Goal: Task Accomplishment & Management: Use online tool/utility

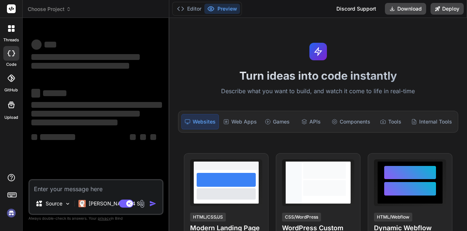
click at [142, 202] on img at bounding box center [142, 203] width 8 height 8
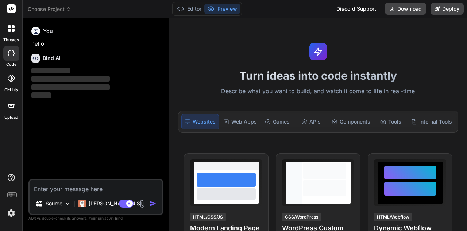
click at [139, 203] on img at bounding box center [142, 203] width 8 height 8
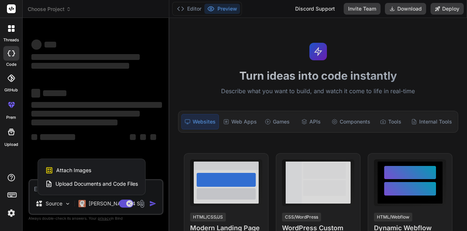
click at [77, 171] on span "Attach Images" at bounding box center [73, 169] width 35 height 7
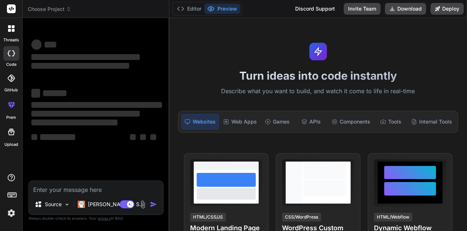
type textarea "x"
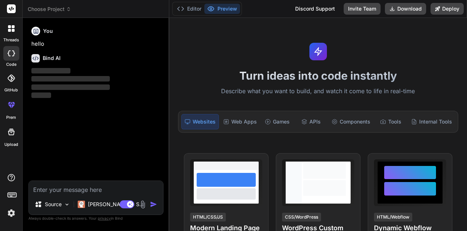
type input "C:\fakepath\_MG_0934.JPG"
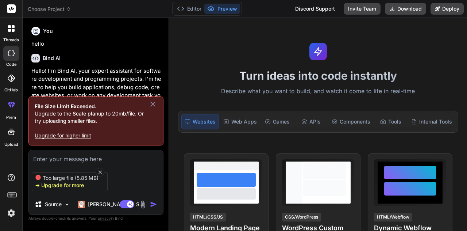
click at [153, 101] on icon at bounding box center [153, 104] width 9 height 9
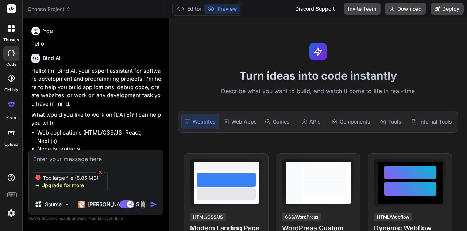
click at [98, 169] on icon at bounding box center [100, 172] width 6 height 6
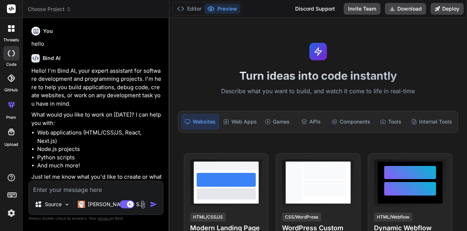
click at [143, 202] on img at bounding box center [143, 204] width 8 height 8
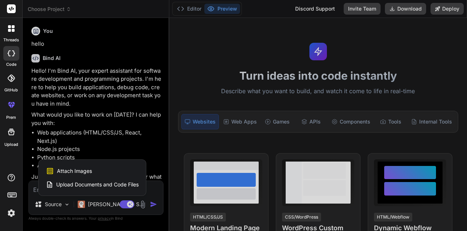
click at [83, 170] on span "Attach Images" at bounding box center [74, 170] width 35 height 7
type textarea "x"
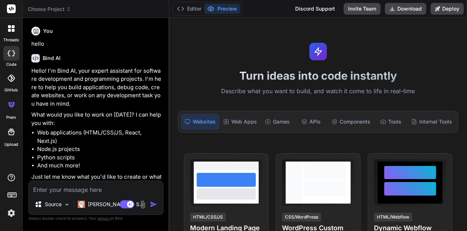
click at [146, 204] on img at bounding box center [143, 204] width 8 height 8
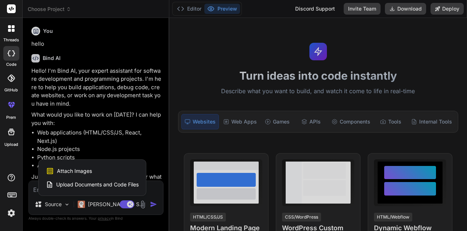
click at [96, 173] on div "Attach Images Image attachments are only supported in Claude and Gemini models." at bounding box center [92, 171] width 93 height 14
type textarea "x"
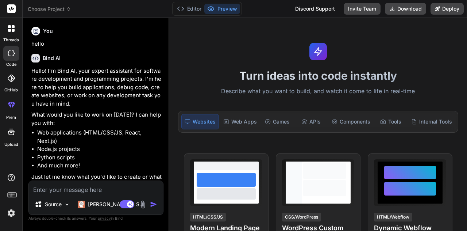
type input "C:\fakepath\_MG_4494.JPG"
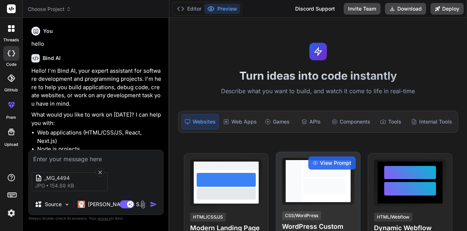
type textarea "x"
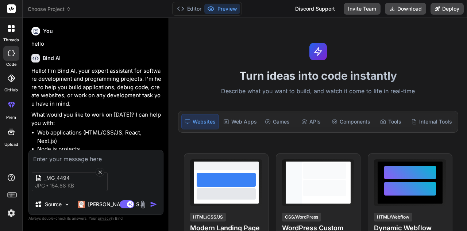
click at [66, 160] on textarea at bounding box center [96, 156] width 134 height 13
paste textarea "lorem ips do si a consectet adipisc eli se "Doeiu Tempor, INC Utlabor, Etdol Ma…"
type textarea "lorem ips do si a consectet adipisc eli se "Doeiu Tempor, INC Utlabor, Etdol Ma…"
type textarea "x"
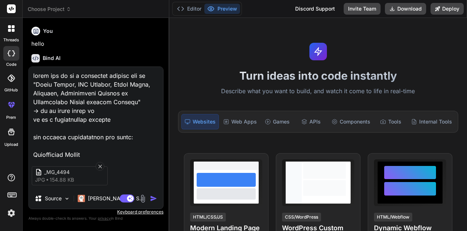
scroll to position [631, 0]
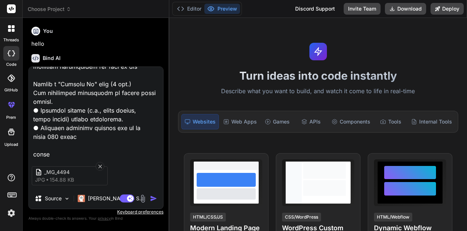
type textarea "lorem ips do si a consectet adipisc eli se "Doeiu Tempor, INC Utlabor, Etdol Ma…"
type textarea "x"
type textarea "lorem ips do si a consectet adipisc eli se "Doeiu Tempor, INC Utlabor, Etdol Ma…"
type textarea "x"
type textarea "lorem ips do si a consectet adipisc eli se "Doeiu Tempor, INC Utlabor, Etdol Ma…"
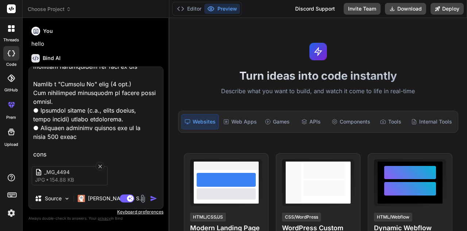
type textarea "x"
type textarea "lorem ips do si a consectet adipisc eli se "Doeiu Tempor, INC Utlabor, Etdol Ma…"
type textarea "x"
type textarea "lorem ips do si a consectet adipisc eli se "Doeiu Tempor, INC Utlabor, Etdol Ma…"
type textarea "x"
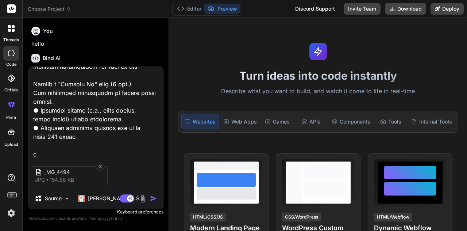
type textarea "lorem ips do si a consectet adipisc eli se "Doeiu Tempor, INC Utlabor, Etdol Ma…"
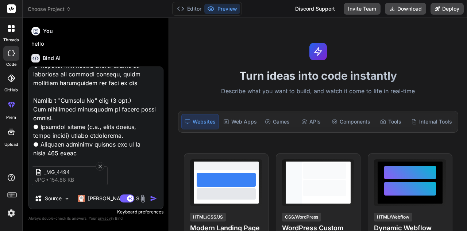
type textarea "x"
type textarea "lorem ips do si a consectet adipisc eli se "Doeiu Tempor, INC Utlabor, Etdol Ma…"
type textarea "x"
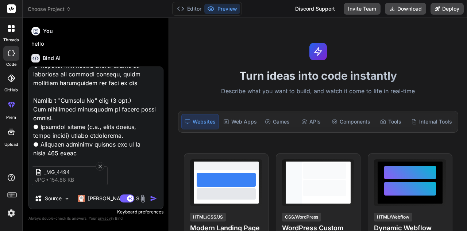
type textarea "lorem ips do si a consectet adipisc eli se "Doeiu Tempor, INC Utlabor, Etdol Ma…"
type textarea "x"
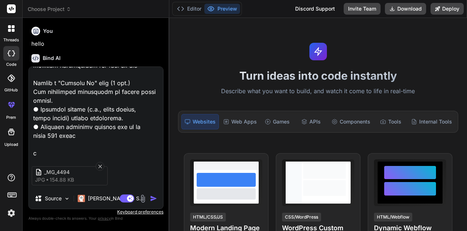
type textarea "lorem ips do si a consectet adipisc eli se "Doeiu Tempor, INC Utlabor, Etdol Ma…"
type textarea "x"
type textarea "lorem ips do si a consectet adipisc eli se "Doeiu Tempor, INC Utlabor, Etdol Ma…"
type textarea "x"
type textarea "lorem ips do si a consectet adipisc eli se "Doeiu Tempor, INC Utlabor, Etdol Ma…"
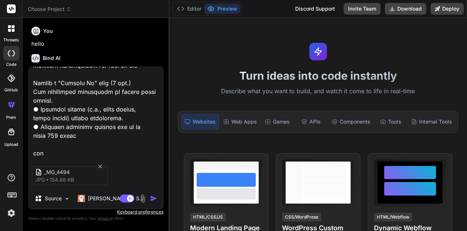
type textarea "x"
type textarea "lorem ips do si a consectet adipisc eli se "Doeiu Tempor, INC Utlabor, Etdol Ma…"
type textarea "x"
type textarea "lorem ips do si a consectet adipisc eli se "Doeiu Tempor, INC Utlabor, Etdol Ma…"
type textarea "x"
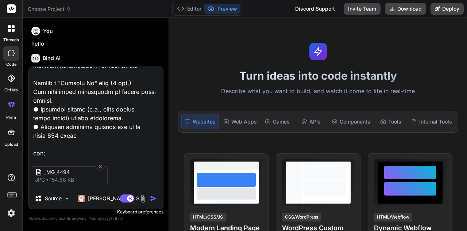
type textarea "lorem ips do si a consectet adipisc eli se "Doeiu Tempor, INC Utlabor, Etdol Ma…"
type textarea "x"
type textarea "lorem ips do si a consectet adipisc eli se "Doeiu Tempor, INC Utlabor, Etdol Ma…"
type textarea "x"
type textarea "lorem ips do si a consectet adipisc eli se "Doeiu Tempor, INC Utlabor, Etdol Ma…"
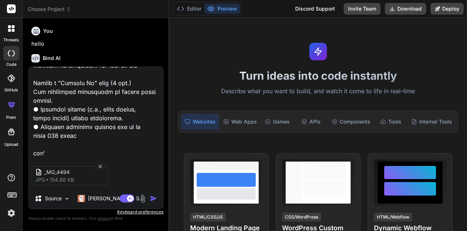
type textarea "x"
type textarea "lorem ips do si a consectet adipisc eli se "Doeiu Tempor, INC Utlabor, Etdol Ma…"
type textarea "x"
type textarea "lorem ips do si a consectet adipisc eli se "Doeiu Tempor, INC Utlabor, Etdol Ma…"
type textarea "x"
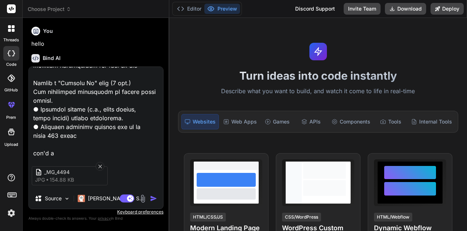
type textarea "lorem ips do si a consectet adipisc eli se "Doeiu Tempor, INC Utlabor, Etdol Ma…"
type textarea "x"
type textarea "lorem ips do si a consectet adipisc eli se "Doeiu Tempor, INC Utlabor, Etdol Ma…"
type textarea "x"
type textarea "lorem ips do si a consectet adipisc eli se "Doeiu Tempor, INC Utlabor, Etdol Ma…"
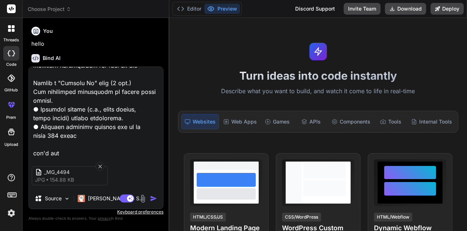
type textarea "x"
type textarea "lorem ips do si a consectet adipisc eli se "Doeiu Tempor, INC Utlabor, Etdol Ma…"
type textarea "x"
type textarea "lorem ips do si a consectet adipisc eli se "Doeiu Tempor, INC Utlabor, Etdol Ma…"
type textarea "x"
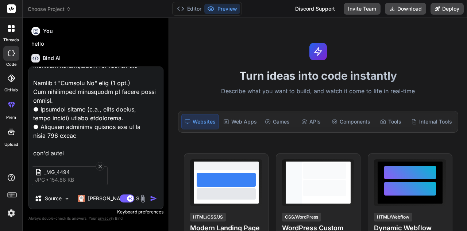
type textarea "lorem ips do si a consectet adipisc eli se "Doeiu Tempor, INC Utlabor, Etdol Ma…"
type textarea "x"
type textarea "lorem ips do si a consectet adipisc eli se "Doeiu Tempor, INC Utlabor, Etdol Ma…"
type textarea "x"
type textarea "lorem ips do si a consectet adipisc eli se "Doeiu Tempor, INC Utlabor, Etdol Ma…"
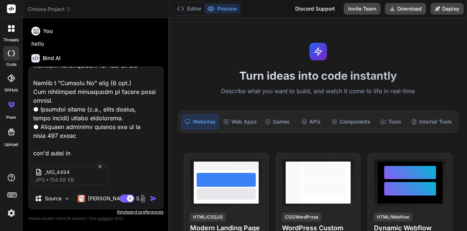
type textarea "x"
type textarea "lorem ips do si a consectet adipisc eli se "Doeiu Tempor, INC Utlabor, Etdol Ma…"
type textarea "x"
type textarea "lorem ips do si a consectet adipisc eli se "Doeiu Tempor, INC Utlabor, Etdol Ma…"
type textarea "x"
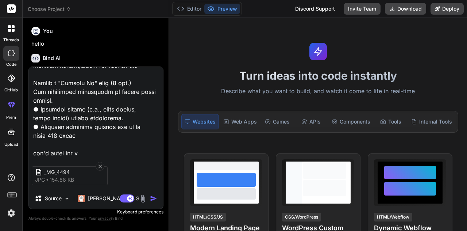
type textarea "lorem ips do si a consectet adipisc eli se "Doeiu Tempor, INC Utlabor, Etdol Ma…"
type textarea "x"
type textarea "lorem ips do si a consectet adipisc eli se "Doeiu Tempor, INC Utlabor, Etdol Ma…"
type textarea "x"
type textarea "lorem ips do si a consectet adipisc eli se "Doeiu Tempor, INC Utlabor, Etdol Ma…"
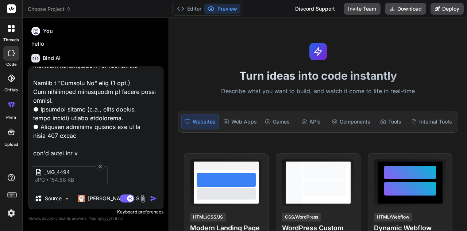
type textarea "x"
type textarea "lorem ips do si a consectet adipisc eli se "Doeiu Tempor, INC Utlabor, Etdol Ma…"
type textarea "x"
type textarea "lorem ips do si a consectet adipisc eli se "Doeiu Tempor, INC Utlabor, Etdol Ma…"
type textarea "x"
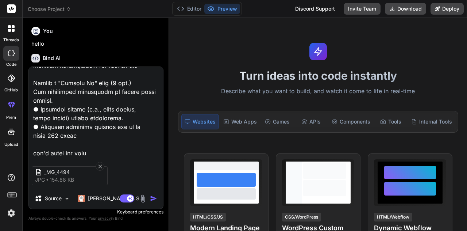
type textarea "lorem ips do si a consectet adipisc eli se "Doeiu Tempor, INC Utlabor, Etdol Ma…"
type textarea "x"
type textarea "lorem ips do si a consectet adipisc eli se "Doeiu Tempor, INC Utlabor, Etdol Ma…"
type textarea "x"
type textarea "lorem ips do si a consectet adipisc eli se "Doeiu Tempor, INC Utlabor, Etdol Ma…"
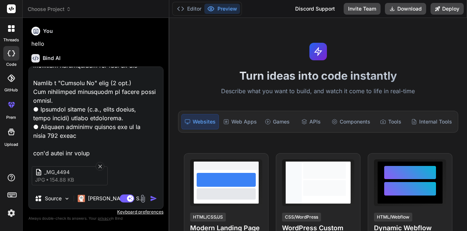
type textarea "x"
type textarea "lorem ips do si a consectet adipisc eli se "Doeiu Tempor, INC Utlabor, Etdol Ma…"
type textarea "x"
type textarea "lorem ips do si a consectet adipisc eli se "Doeiu Tempor, INC Utlabor, Etdol Ma…"
type textarea "x"
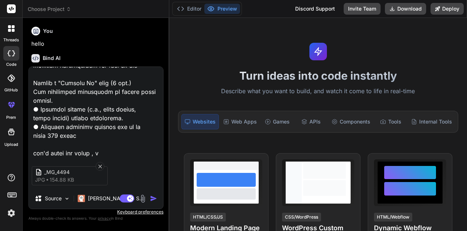
type textarea "lorem ips do si a consectet adipisc eli se "Doeiu Tempor, INC Utlabor, Etdol Ma…"
type textarea "x"
type textarea "lorem ips do si a consectet adipisc eli se "Doeiu Tempor, INC Utlabor, Etdol Ma…"
type textarea "x"
type textarea "lorem ips do si a consectet adipisc eli se "Doeiu Tempor, INC Utlabor, Etdol Ma…"
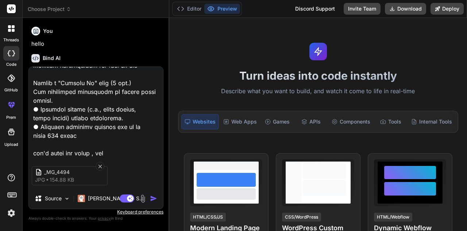
type textarea "x"
type textarea "lorem ips do si a consectet adipisc eli se "Doeiu Tempor, INC Utlabor, Etdol Ma…"
type textarea "x"
type textarea "lorem ips do si a consectet adipisc eli se "Doeiu Tempor, INC Utlabor, Etdol Ma…"
type textarea "x"
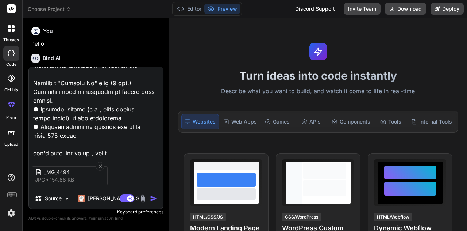
type textarea "lorem ips do si a consectet adipisc eli se "Doeiu Tempor, INC Utlabor, Etdol Ma…"
type textarea "x"
type textarea "lorem ips do si a consectet adipisc eli se "Doeiu Tempor, INC Utlabor, Etdol Ma…"
type textarea "x"
type textarea "lorem ips do si a consectet adipisc eli se "Doeiu Tempor, INC Utlabor, Etdol Ma…"
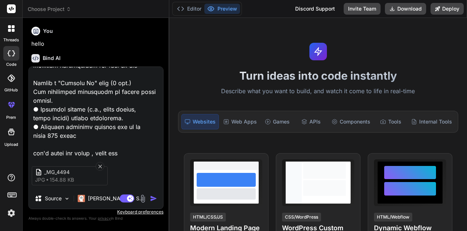
type textarea "x"
type textarea "lorem ips do si a consectet adipisc eli se "Doeiu Tempor, INC Utlabor, Etdol Ma…"
type textarea "x"
type textarea "lorem ips do si a consectet adipisc eli se "Doeiu Tempor, INC Utlabor, Etdol Ma…"
type textarea "x"
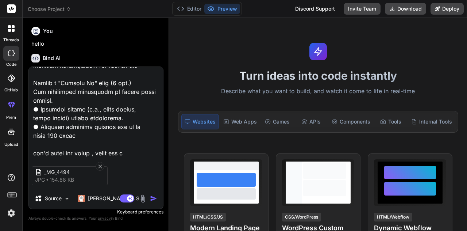
type textarea "lorem ips do si a consectet adipisc eli se "Doeiu Tempor, INC Utlabor, Etdol Ma…"
type textarea "x"
type textarea "lorem ips do si a consectet adipisc eli se "Doeiu Tempor, INC Utlabor, Etdol Ma…"
type textarea "x"
type textarea "lorem ips do si a consectet adipisc eli se "Doeiu Tempor, INC Utlabor, Etdol Ma…"
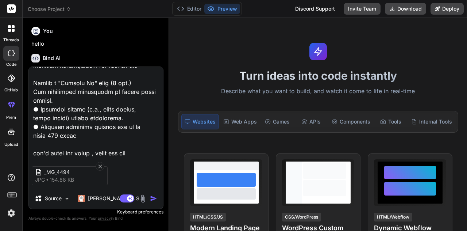
type textarea "x"
type textarea "lorem ips do si a consectet adipisc eli se "Doeiu Tempor, INC Utlabor, Etdol Ma…"
type textarea "x"
type textarea "lorem ips do si a consectet adipisc eli se "Doeiu Tempor, INC Utlabor, Etdol Ma…"
type textarea "x"
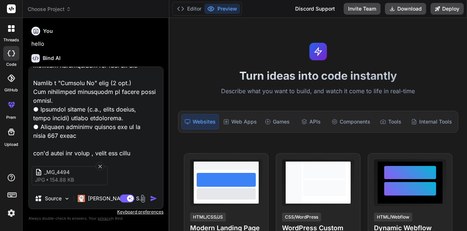
type textarea "lorem ips do si a consectet adipisc eli se "Doeiu Tempor, INC Utlabor, Etdol Ma…"
type textarea "x"
type textarea "lorem ips do si a consectet adipisc eli se "Doeiu Tempor, INC Utlabor, Etdol Ma…"
type textarea "x"
type textarea "lorem ips do si a consectet adipisc eli se "Doeiu Tempor, INC Utlabor, Etdol Ma…"
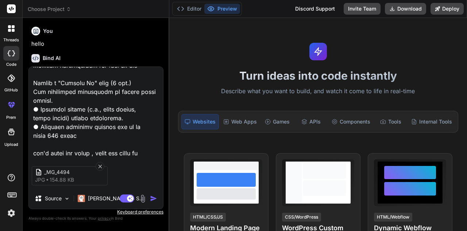
type textarea "x"
type textarea "lorem ips do si a consectet adipisc eli se "Doeiu Tempor, INC Utlabor, Etdol Ma…"
type textarea "x"
type textarea "lorem ips do si a consectet adipisc eli se "Doeiu Tempor, INC Utlabor, Etdol Ma…"
type textarea "x"
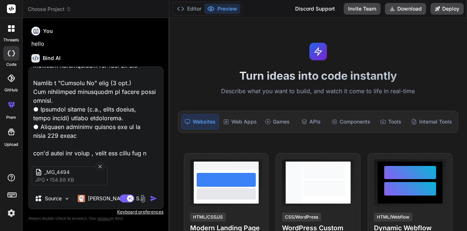
type textarea "lorem ips do si a consectet adipisc eli se "Doeiu Tempor, INC Utlabor, Etdol Ma…"
type textarea "x"
type textarea "lorem ips do si a consectet adipisc eli se "Doeiu Tempor, INC Utlabor, Etdol Ma…"
type textarea "x"
type textarea "lorem ips do si a consectet adipisc eli se "Doeiu Tempor, INC Utlabor, Etdol Ma…"
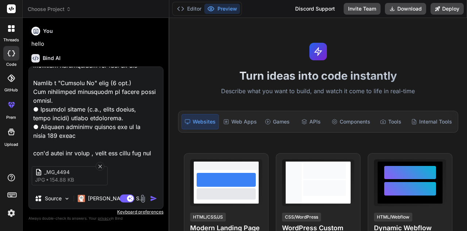
type textarea "x"
type textarea "lorem ips do si a consectet adipisc eli se "Doeiu Tempor, INC Utlabor, Etdol Ma…"
type textarea "x"
type textarea "lorem ips do si a consectet adipisc eli se "Doeiu Tempor, INC Utlabor, Etdol Ma…"
type textarea "x"
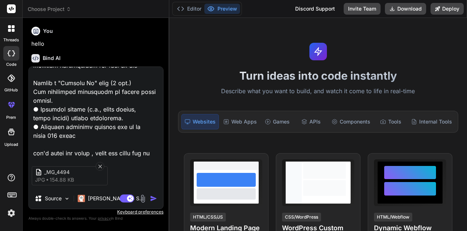
type textarea "lorem ips do si a consectet adipisc eli se "Doeiu Tempor, INC Utlabor, Etdol Ma…"
type textarea "x"
type textarea "lorem ips do si a consectet adipisc eli se "Doeiu Tempor, INC Utlabor, Etdol Ma…"
type textarea "x"
type textarea "lorem ips do si a consectet adipisc eli se "Doeiu Tempor, INC Utlabor, Etdol Ma…"
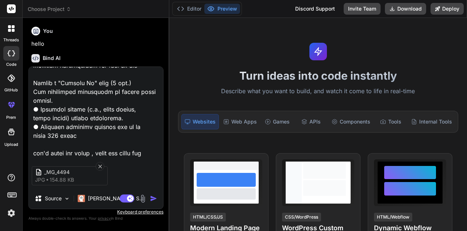
type textarea "x"
type textarea "lorem ips do si a consectet adipisc eli se "Doeiu Tempor, INC Utlabor, Etdol Ma…"
type textarea "x"
type textarea "lorem ips do si a consectet adipisc eli se "Doeiu Tempor, INC Utlabor, Etdol Ma…"
type textarea "x"
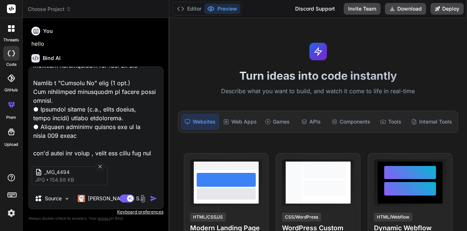
type textarea "lorem ips do si a consectet adipisc eli se "Doeiu Tempor, INC Utlabor, Etdol Ma…"
type textarea "x"
type textarea "lorem ips do si a consectet adipisc eli se "Doeiu Tempor, INC Utlabor, Etdol Ma…"
type textarea "x"
type textarea "lorem ips do si a consectet adipisc eli se "Doeiu Tempor, INC Utlabor, Etdol Ma…"
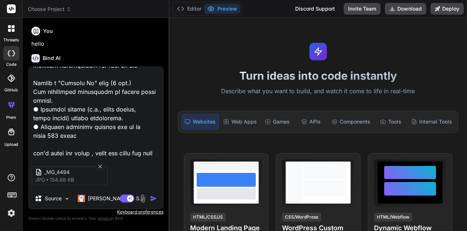
type textarea "x"
type textarea "lorem ips do si a consectet adipisc eli se "Doeiu Tempor, INC Utlabor, Etdol Ma…"
type textarea "x"
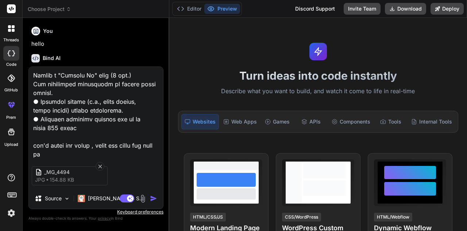
type textarea "lorem ips do si a consectet adipisc eli se "Doeiu Tempor, INC Utlabor, Etdol Ma…"
type textarea "x"
type textarea "lorem ips do si a consectet adipisc eli se "Doeiu Tempor, INC Utlabor, Etdol Ma…"
type textarea "x"
type textarea "lorem ips do si a consectet adipisc eli se "Doeiu Tempor, INC Utlabor, Etdol Ma…"
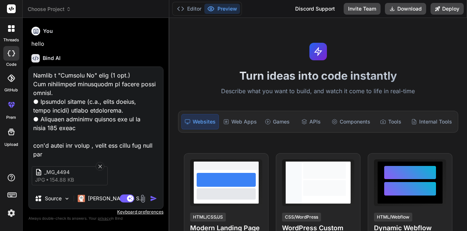
type textarea "x"
type textarea "lorem ips do si a consectet adipisc eli se "Doeiu Tempor, INC Utlabor, Etdol Ma…"
type textarea "x"
type textarea "lorem ips do si a consectet adipisc eli se "Doeiu Tempor, INC Utlabor, Etdol Ma…"
type textarea "x"
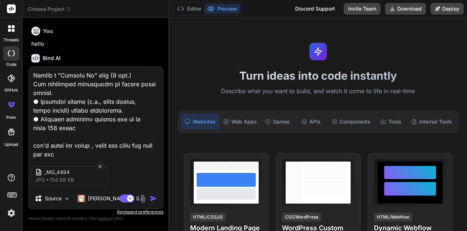
type textarea "lorem ips do si a consectet adipisc eli se "Doeiu Tempor, INC Utlabor, Etdol Ma…"
type textarea "x"
type textarea "lorem ips do si a consectet adipisc eli se "Doeiu Tempor, INC Utlabor, Etdol Ma…"
type textarea "x"
type textarea "lorem ips do si a consectet adipisc eli se "Doeiu Tempor, INC Utlabor, Etdol Ma…"
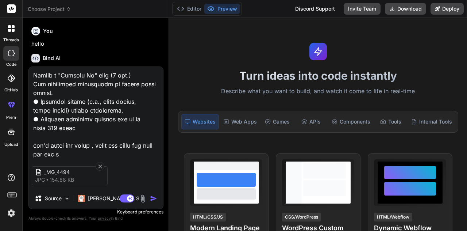
type textarea "x"
type textarea "lorem ips do si a consectet adipisc eli se "Doeiu Tempor, INC Utlabor, Etdol Ma…"
type textarea "x"
type textarea "lorem ips do si a consectet adipisc eli se "Doeiu Tempor, INC Utlabor, Etdol Ma…"
type textarea "x"
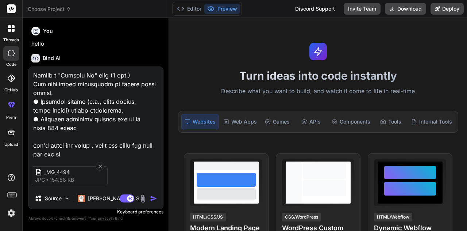
type textarea "lorem ips do si a consectet adipisc eli se "Doeiu Tempor, INC Utlabor, Etdol Ma…"
type textarea "x"
type textarea "lorem ips do si a consectet adipisc eli se "Doeiu Tempor, INC Utlabor, Etdol Ma…"
type textarea "x"
type textarea "lorem ips do si a consectet adipisc eli se "Doeiu Tempor, INC Utlabor, Etdol Ma…"
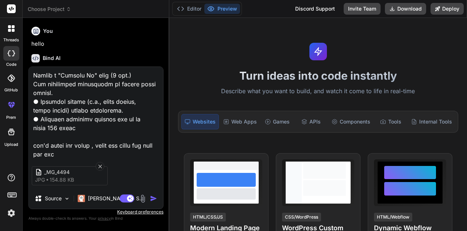
type textarea "x"
type textarea "lorem ips do si a consectet adipisc eli se "Doeiu Tempor, INC Utlabor, Etdol Ma…"
type textarea "x"
type textarea "lorem ips do si a consectet adipisc eli se "Doeiu Tempor, INC Utlabor, Etdol Ma…"
type textarea "x"
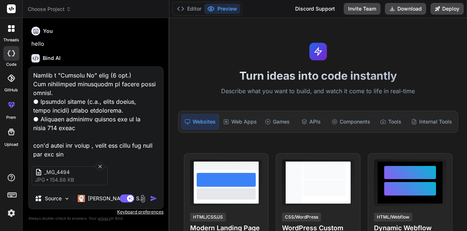
type textarea "lorem ips do si a consectet adipisc eli se "Doeiu Tempor, INC Utlabor, Etdol Ma…"
type textarea "x"
type textarea "lorem ips do si a consectet adipisc eli se "Doeiu Tempor, INC Utlabor, Etdol Ma…"
type textarea "x"
type textarea "lorem ips do si a consectet adipisc eli se "Doeiu Tempor, INC Utlabor, Etdol Ma…"
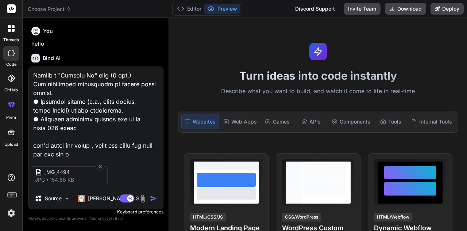
type textarea "x"
type textarea "lorem ips do si a consectet adipisc eli se "Doeiu Tempor, INC Utlabor, Etdol Ma…"
type textarea "x"
type textarea "lorem ips do si a consectet adipisc eli se "Doeiu Tempor, INC Utlabor, Etdol Ma…"
type textarea "x"
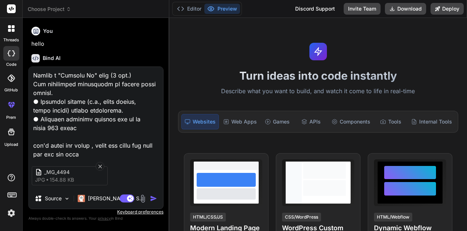
type textarea "lorem ips do si a consectet adipisc eli se "Doeiu Tempor, INC Utlabor, Etdol Ma…"
type textarea "x"
type textarea "lorem ips do si a consectet adipisc eli se "Doeiu Tempor, INC Utlabor, Etdol Ma…"
type textarea "x"
type textarea "lorem ips do si a consectet adipisc eli se "Doeiu Tempor, INC Utlabor, Etdol Ma…"
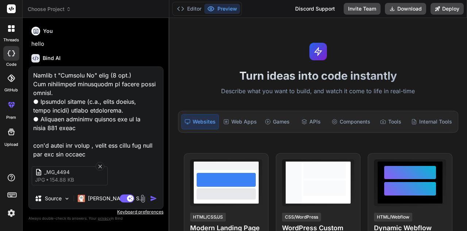
type textarea "x"
type textarea "lorem ips do si a consectet adipisc eli se "Doeiu Tempor, INC Utlabor, Etdol Ma…"
paste textarea "could you make the picture a profile picture in circle or good small rectangle …"
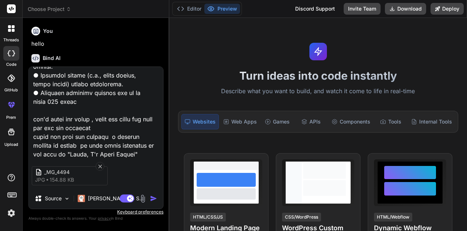
click at [32, 134] on textarea at bounding box center [96, 112] width 134 height 91
click at [133, 181] on div "_MG_4494 jpg 154.88 KB" at bounding box center [96, 175] width 134 height 31
click at [153, 199] on img "button" at bounding box center [153, 198] width 7 height 7
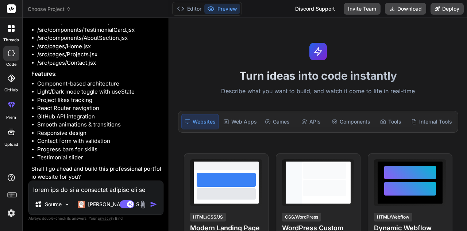
scroll to position [662, 0]
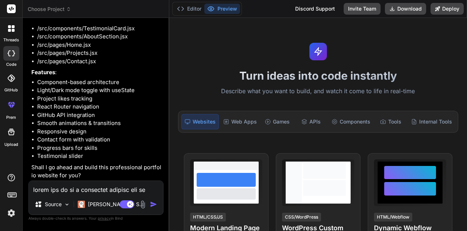
click at [97, 185] on textarea at bounding box center [96, 187] width 134 height 13
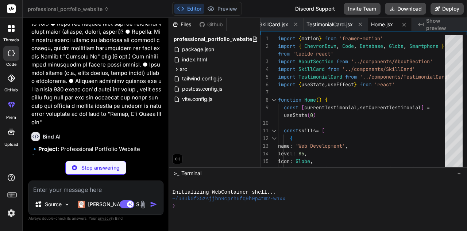
scroll to position [465, 0]
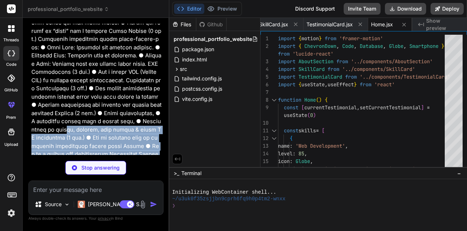
drag, startPoint x: 129, startPoint y: 105, endPoint x: 21, endPoint y: -19, distance: 164.8
click at [21, 0] on html "threads code GitHub prem Upload professional_portfolio_website Created with Pix…" at bounding box center [233, 115] width 467 height 231
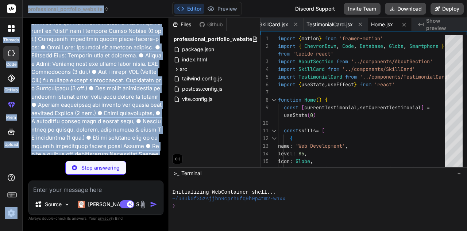
scroll to position [284, 0]
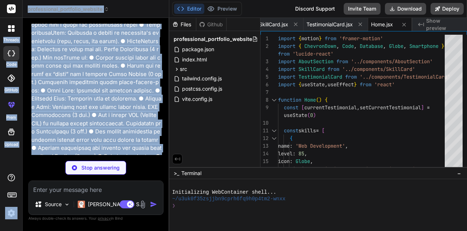
click at [67, 68] on p at bounding box center [96, 115] width 131 height 386
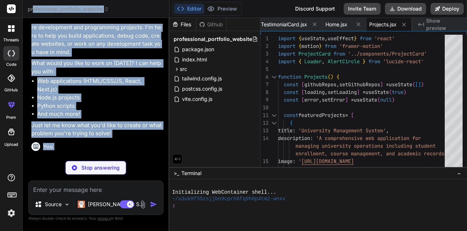
scroll to position [0, 0]
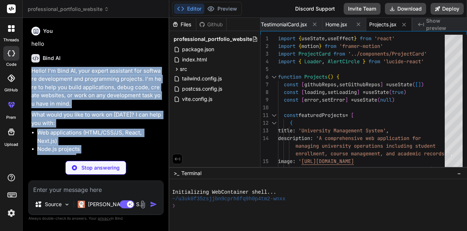
drag, startPoint x: 128, startPoint y: 81, endPoint x: 30, endPoint y: 69, distance: 99.0
click at [30, 69] on div "You hello Bind AI Hello! I'm Bind AI, your expert assistant for software develo…" at bounding box center [97, 89] width 134 height 131
copy div "Lorem! I'd Sita CO, adip elitse doeiusmod tem incididu utlaboreetd mag aliquaen…"
click at [64, 107] on p "Hello! I'm Bind AI, your expert assistant for software development and programm…" at bounding box center [96, 87] width 131 height 41
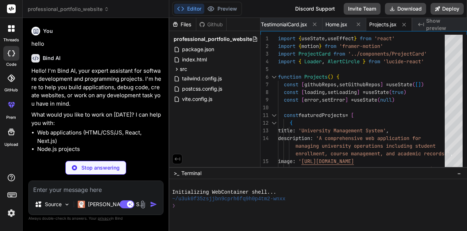
click at [237, 122] on div "Files Github professional_portfolio_website package.json index.html src main.js…" at bounding box center [214, 92] width 91 height 149
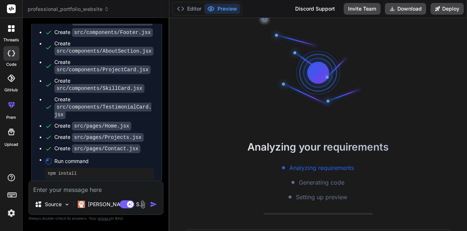
scroll to position [1010, 0]
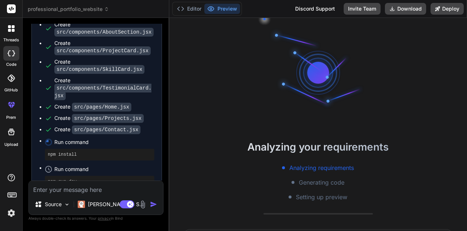
click at [89, 190] on textarea at bounding box center [96, 187] width 134 height 13
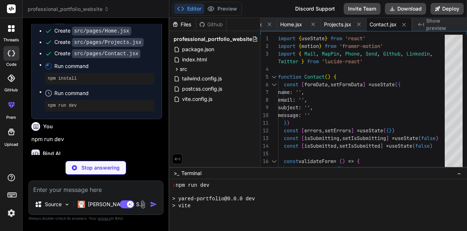
scroll to position [88, 0]
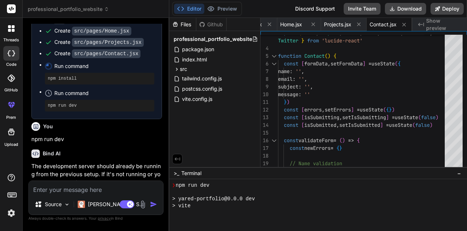
click at [187, 24] on div "Files" at bounding box center [182, 24] width 27 height 7
click at [177, 66] on icon at bounding box center [177, 69] width 6 height 6
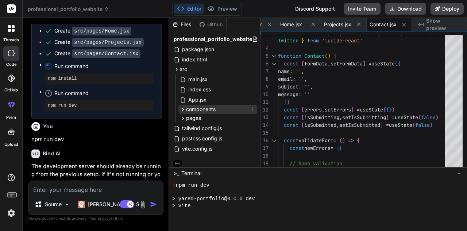
click at [184, 108] on icon at bounding box center [183, 109] width 6 height 6
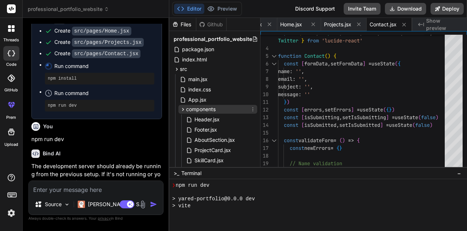
click at [184, 108] on icon at bounding box center [183, 109] width 6 height 6
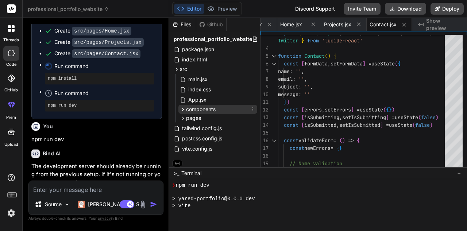
scroll to position [4, 0]
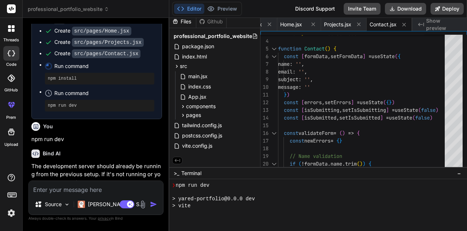
click at [176, 19] on icon at bounding box center [175, 21] width 6 height 6
click at [176, 19] on icon at bounding box center [175, 21] width 4 height 5
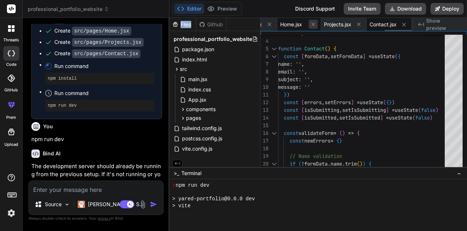
click at [311, 25] on icon at bounding box center [313, 24] width 6 height 6
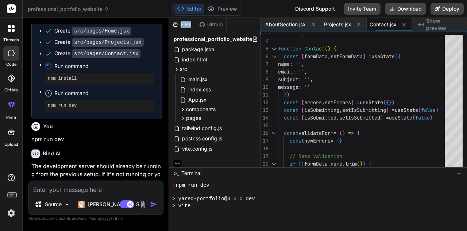
click at [311, 25] on icon at bounding box center [313, 24] width 6 height 6
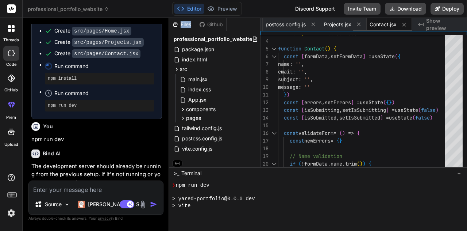
click at [311, 25] on icon at bounding box center [313, 24] width 6 height 6
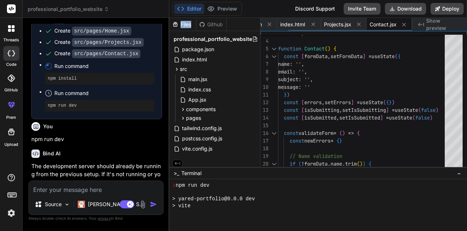
click at [311, 25] on icon at bounding box center [313, 24] width 6 height 6
click at [311, 25] on div "Projects.jsx" at bounding box center [334, 24] width 46 height 13
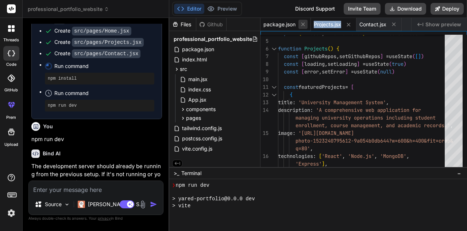
click at [302, 25] on icon at bounding box center [303, 25] width 4 height 4
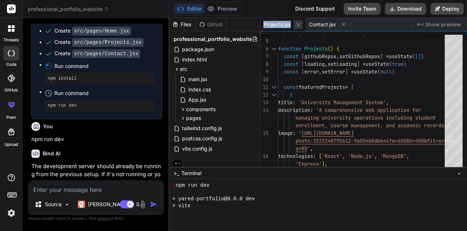
click at [299, 24] on icon at bounding box center [298, 25] width 4 height 4
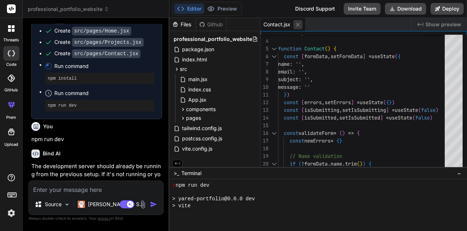
click at [298, 26] on icon at bounding box center [298, 25] width 6 height 6
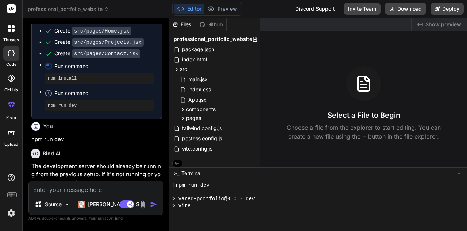
click at [441, 27] on span "Show preview" at bounding box center [444, 24] width 36 height 7
click at [439, 10] on icon at bounding box center [437, 8] width 5 height 5
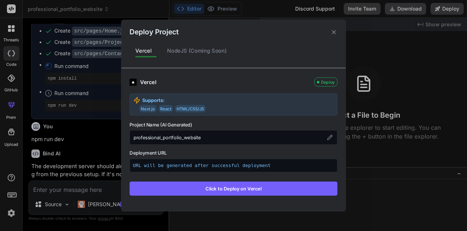
click at [333, 34] on icon at bounding box center [334, 31] width 7 height 7
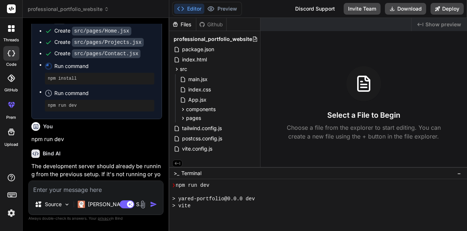
click at [181, 20] on div "Files" at bounding box center [182, 24] width 27 height 13
click at [178, 23] on icon at bounding box center [175, 24] width 6 height 6
click at [252, 38] on icon at bounding box center [255, 39] width 6 height 6
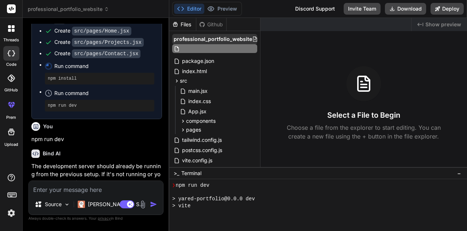
click at [206, 35] on div "professional_portfolio_website" at bounding box center [214, 39] width 85 height 10
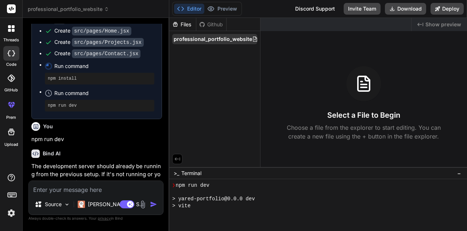
click at [227, 38] on span "professional_portfolio_website" at bounding box center [213, 38] width 78 height 7
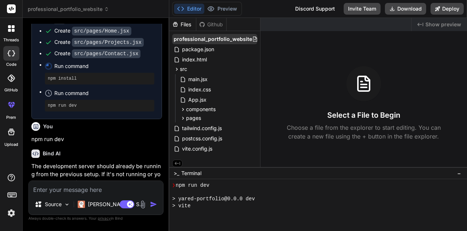
click at [221, 35] on span "professional_portfolio_website" at bounding box center [213, 38] width 78 height 7
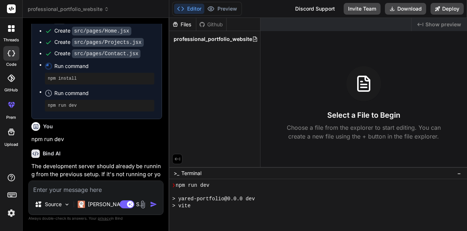
click at [231, 42] on span "professional_portfolio_website" at bounding box center [213, 38] width 78 height 7
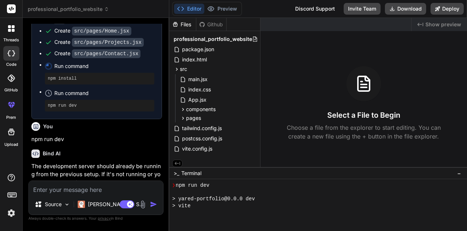
click at [182, 28] on div "Files" at bounding box center [182, 24] width 27 height 13
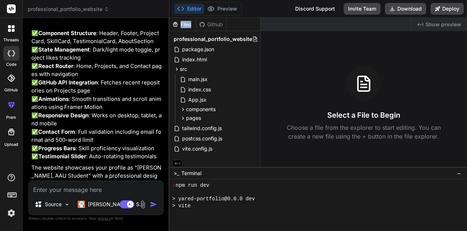
scroll to position [1341, 0]
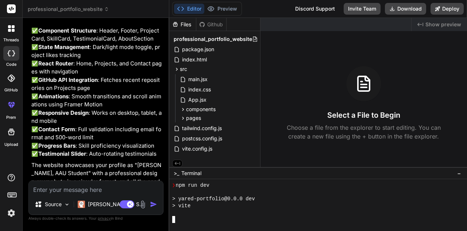
click at [189, 219] on div at bounding box center [314, 219] width 285 height 7
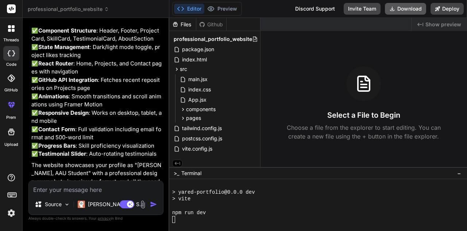
click at [398, 12] on button "Download" at bounding box center [405, 9] width 41 height 12
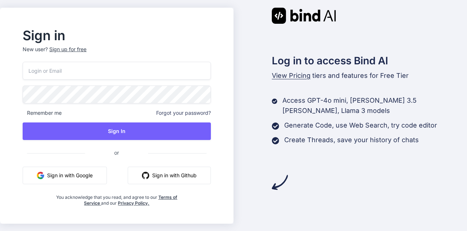
click at [77, 173] on button "Sign in with Google" at bounding box center [65, 175] width 84 height 18
